Goal: Task Accomplishment & Management: Manage account settings

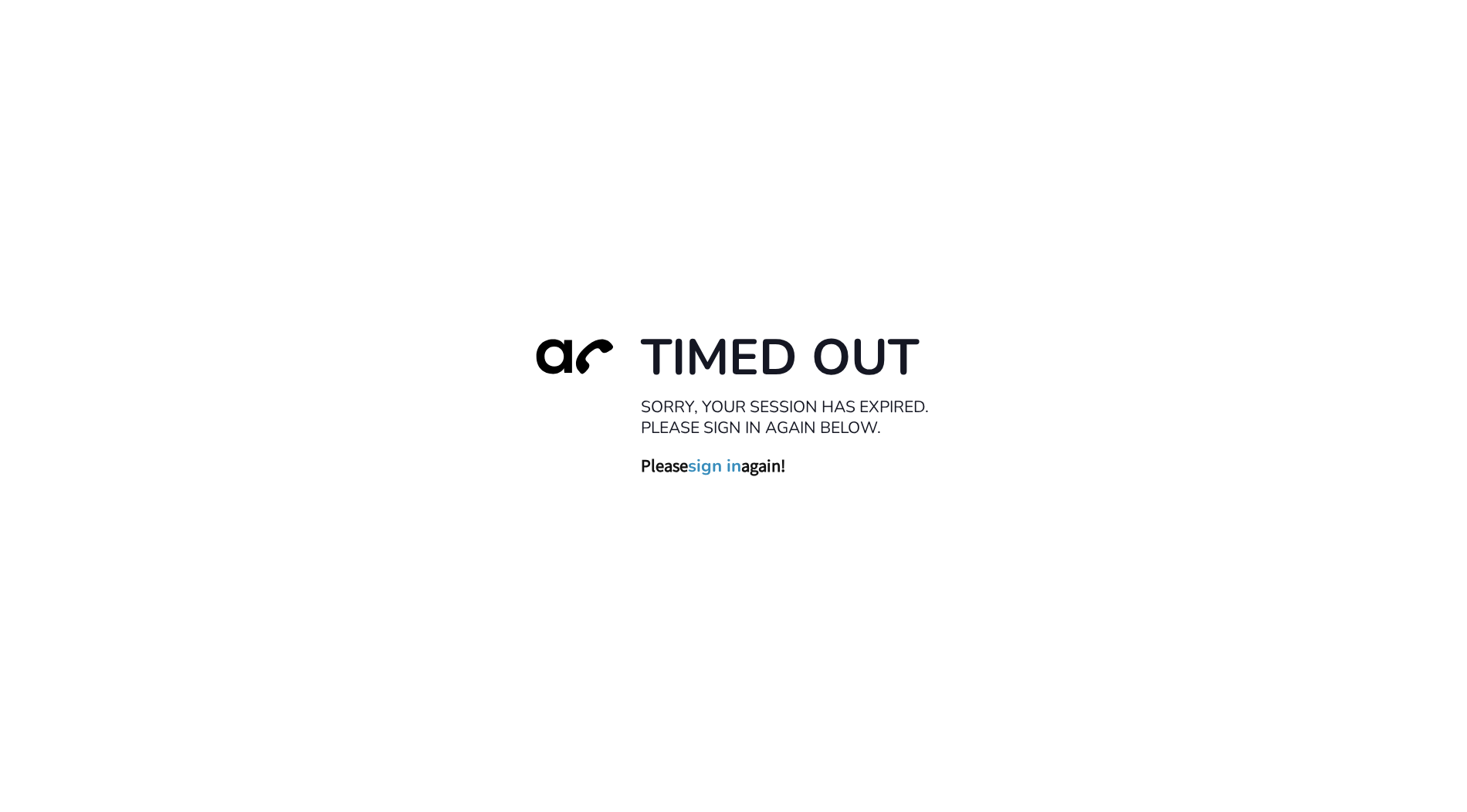
click at [709, 459] on link "sign in" at bounding box center [714, 466] width 54 height 22
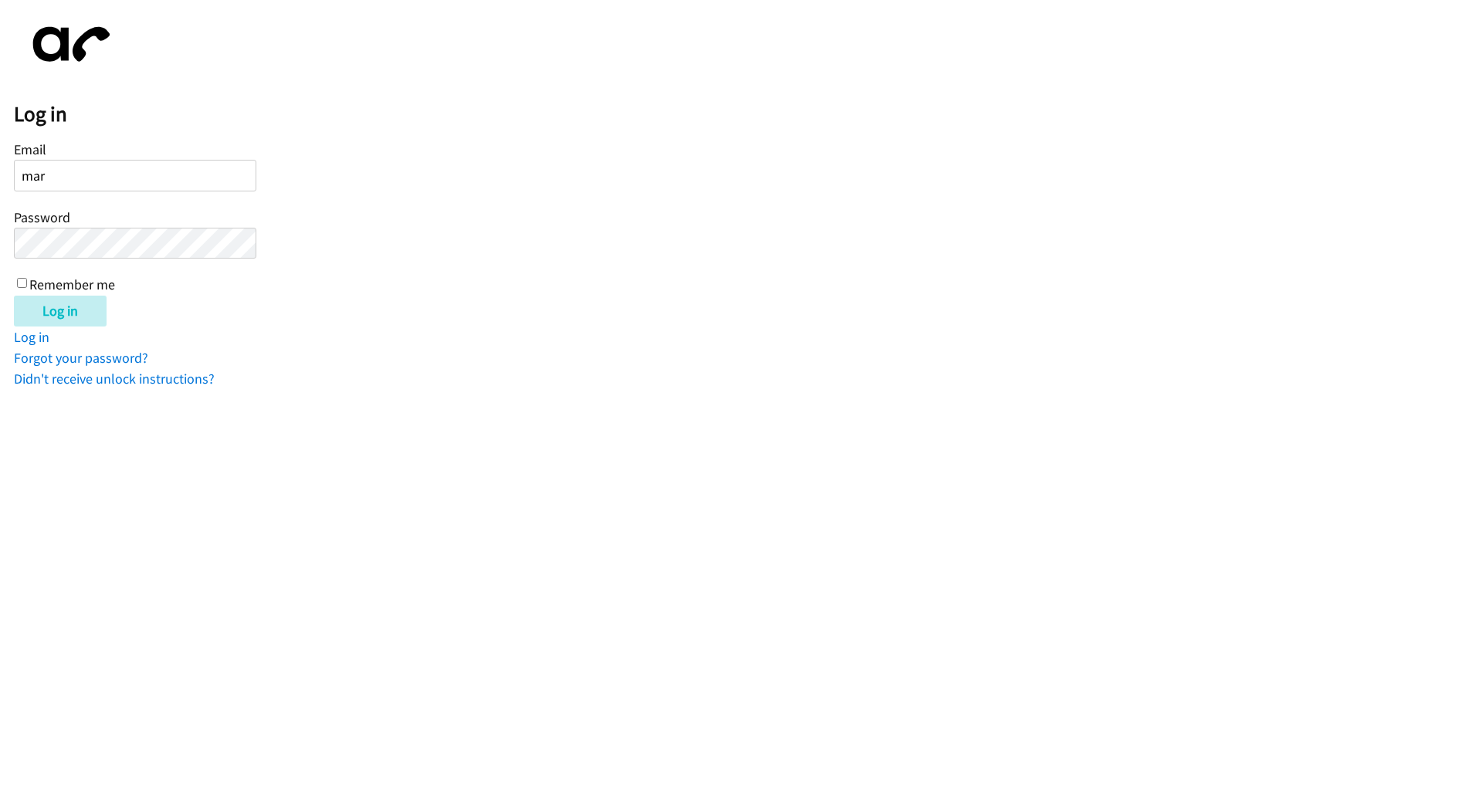
type input "marie@newfoundrentals.com"
click at [167, 258] on div "Email marie@newfoundrentals.com Password Remember me" at bounding box center [136, 215] width 243 height 157
click at [14, 295] on input "Log in" at bounding box center [60, 310] width 92 height 31
